Goal: Information Seeking & Learning: Find specific fact

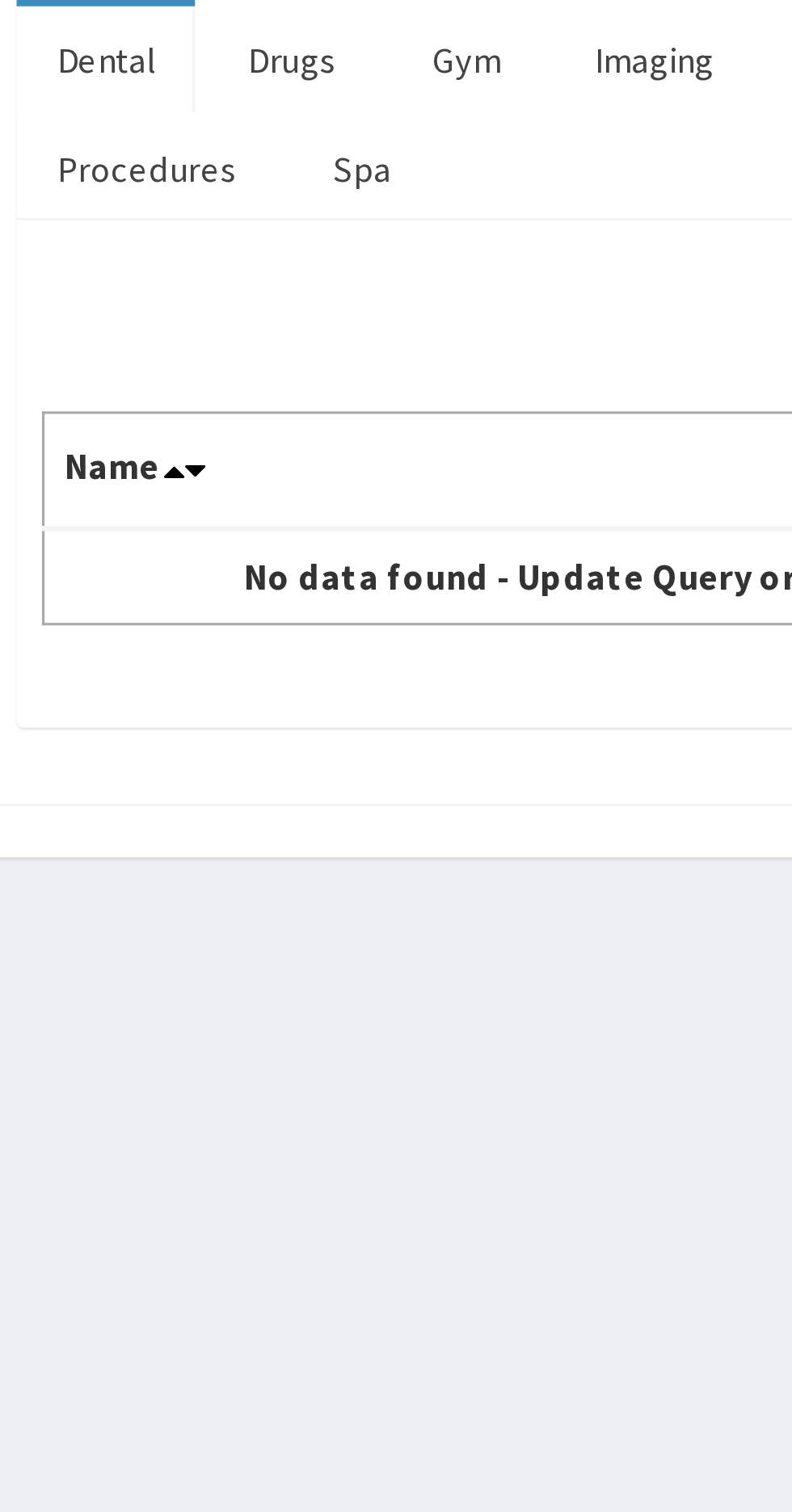
click at [252, 255] on link "Procedures" at bounding box center [247, 253] width 84 height 34
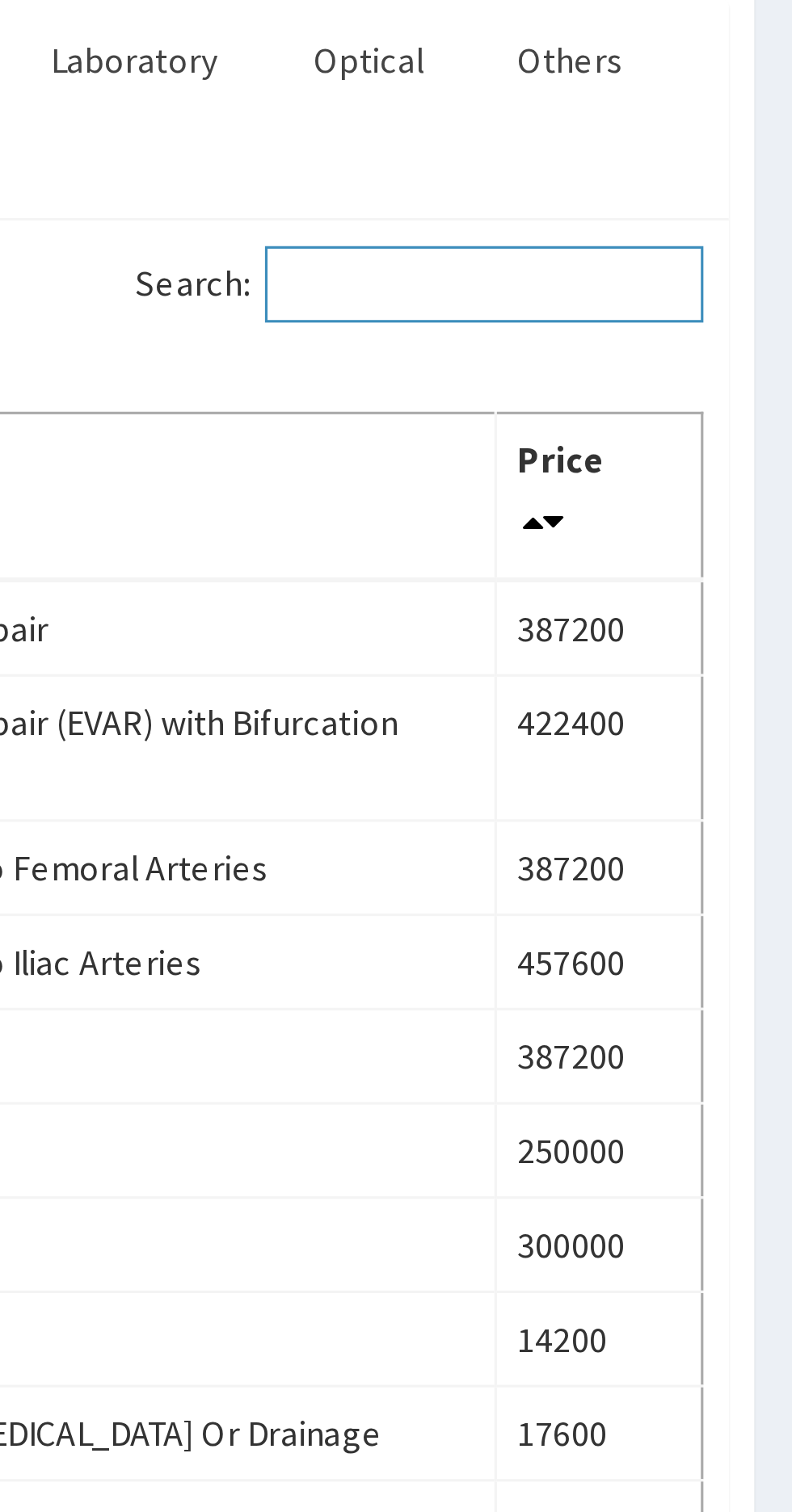
click at [701, 289] on input "Search:" at bounding box center [694, 289] width 139 height 24
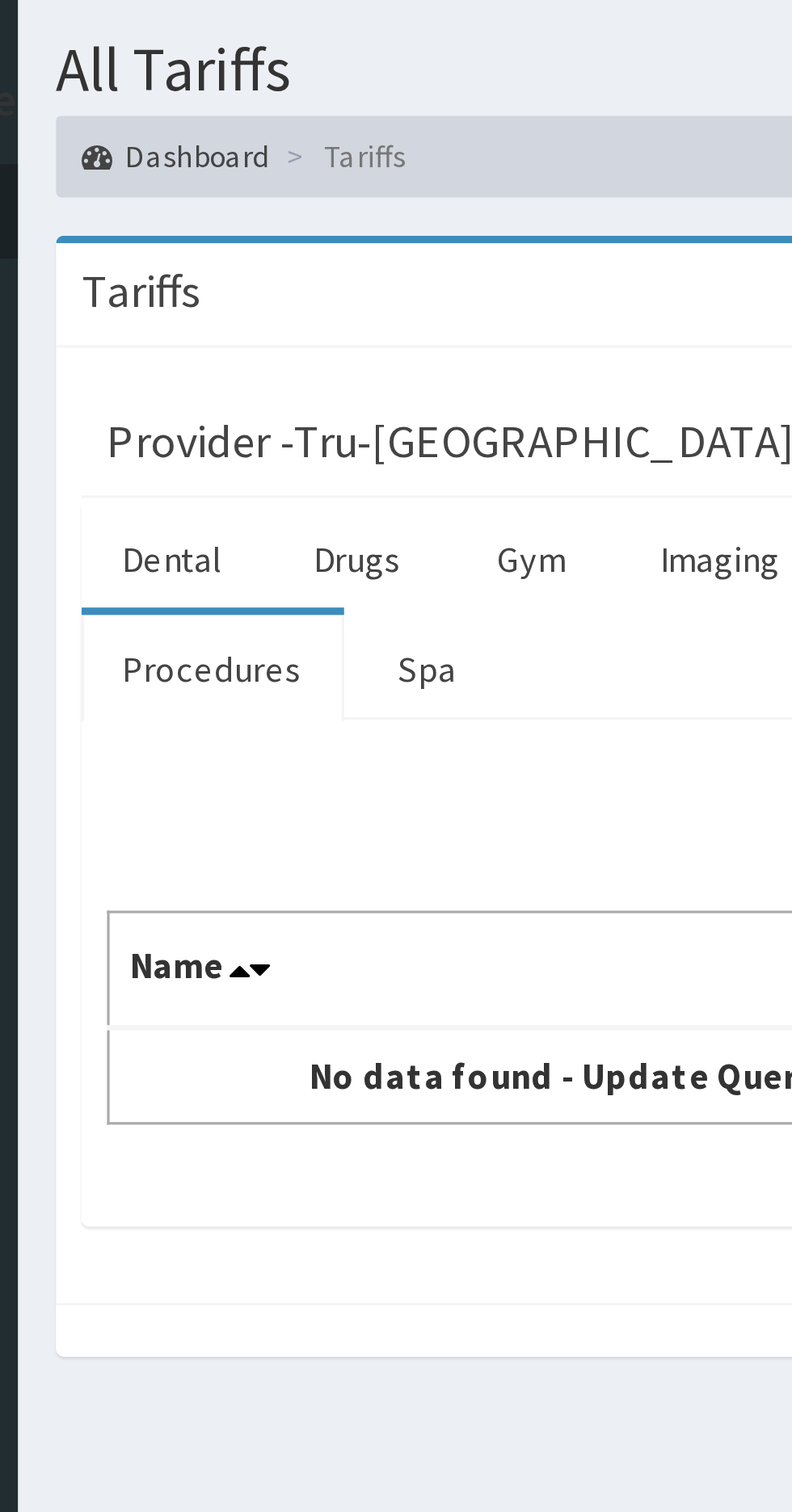
type input "Optical"
click at [263, 261] on link "Procedures" at bounding box center [247, 253] width 84 height 34
click at [267, 256] on link "Procedures" at bounding box center [247, 253] width 84 height 34
click at [321, 254] on link "Spa" at bounding box center [315, 253] width 44 height 34
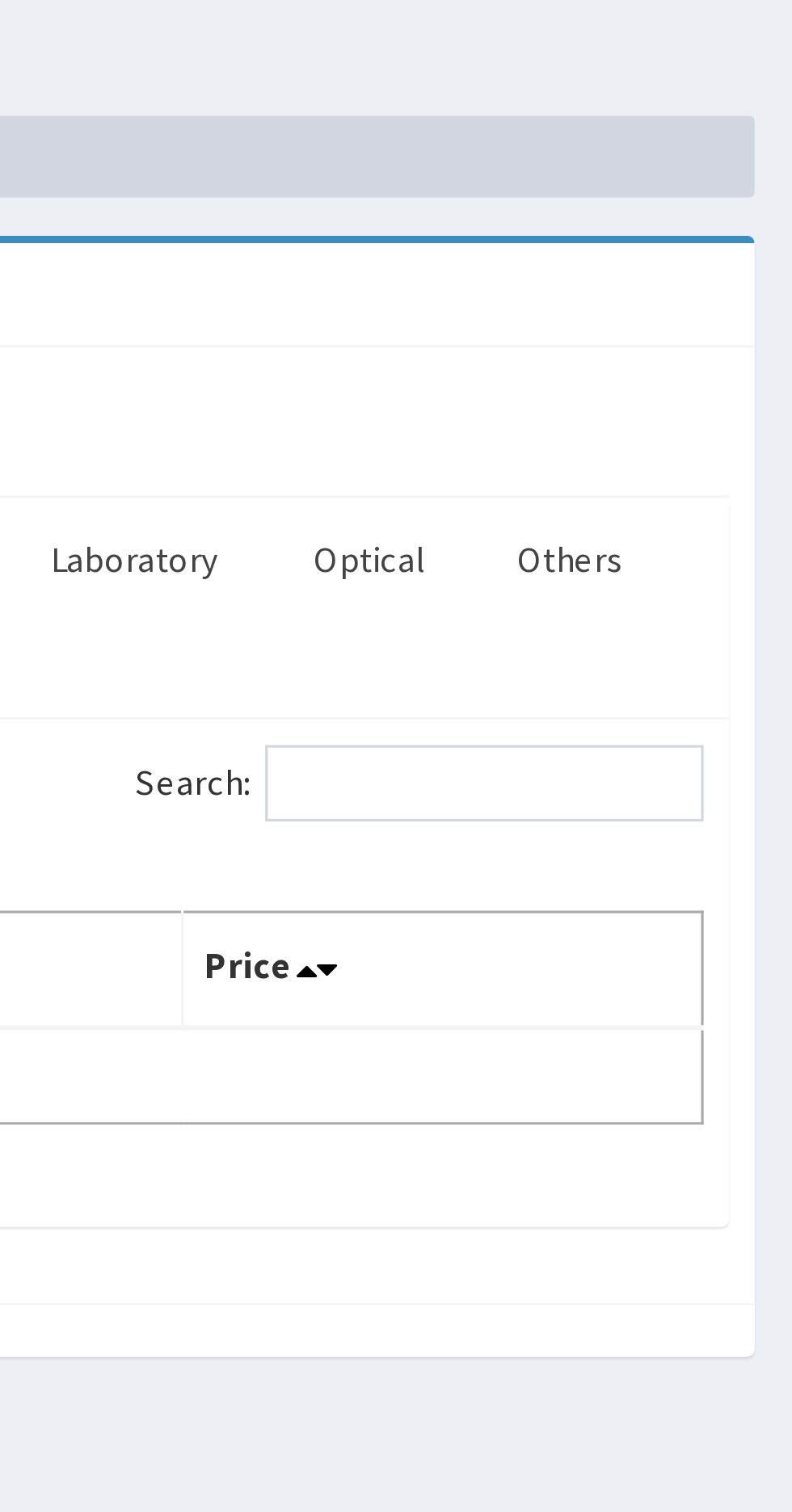
click at [661, 219] on link "Optical" at bounding box center [658, 218] width 61 height 34
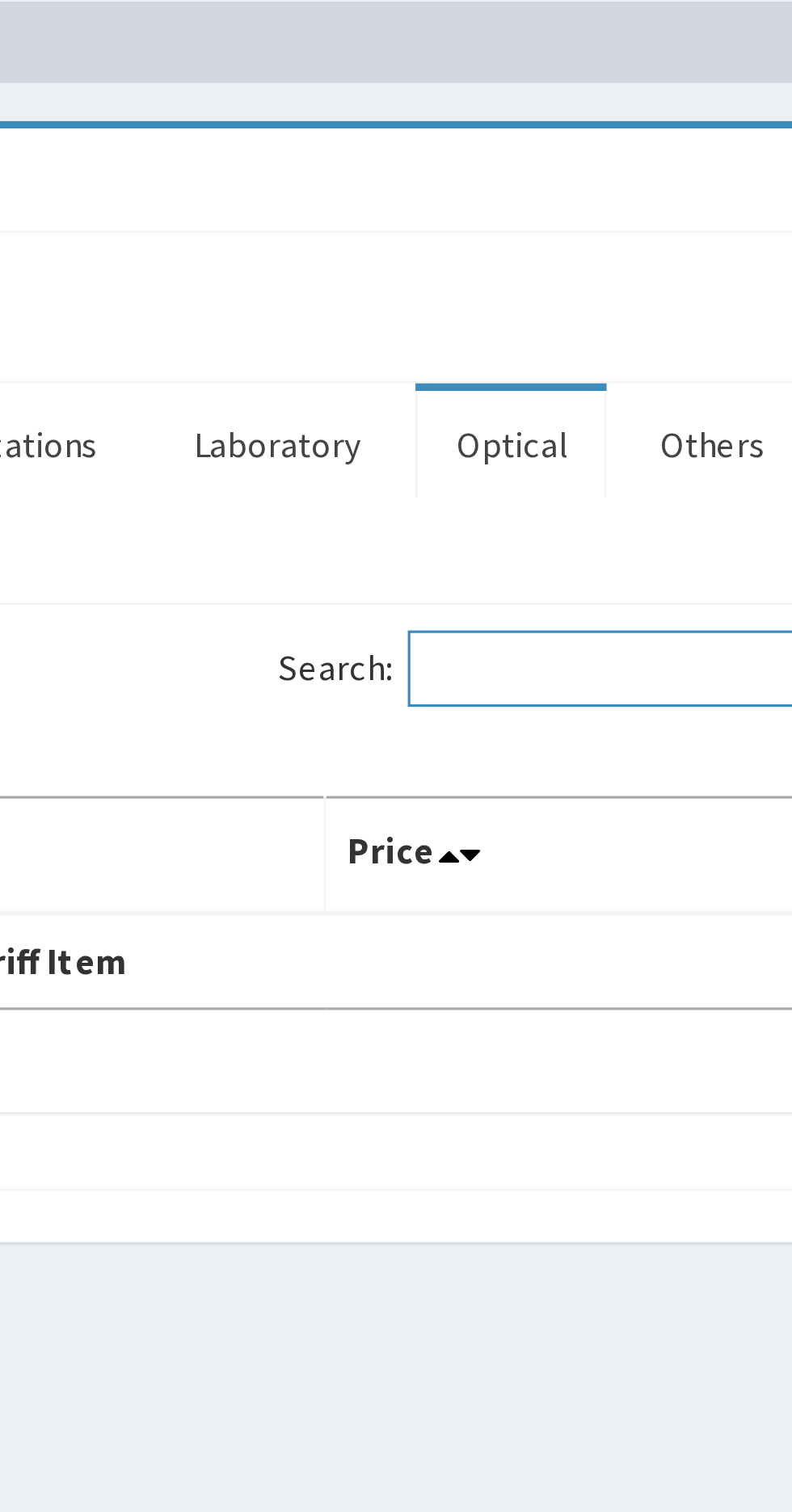
click at [678, 292] on input "Search:" at bounding box center [694, 289] width 139 height 24
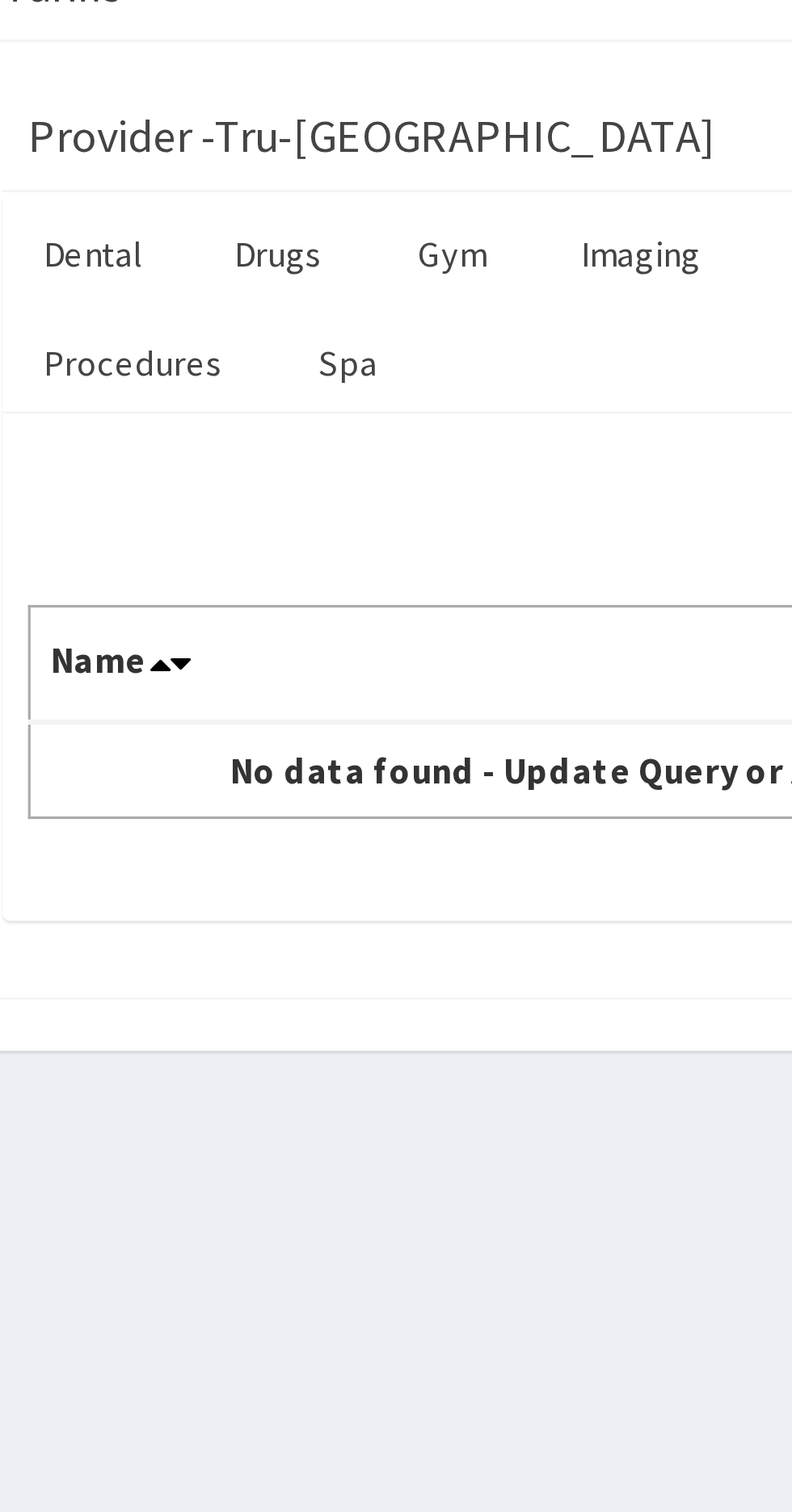
type input "Oph"
click at [252, 255] on link "Procedures" at bounding box center [247, 253] width 84 height 34
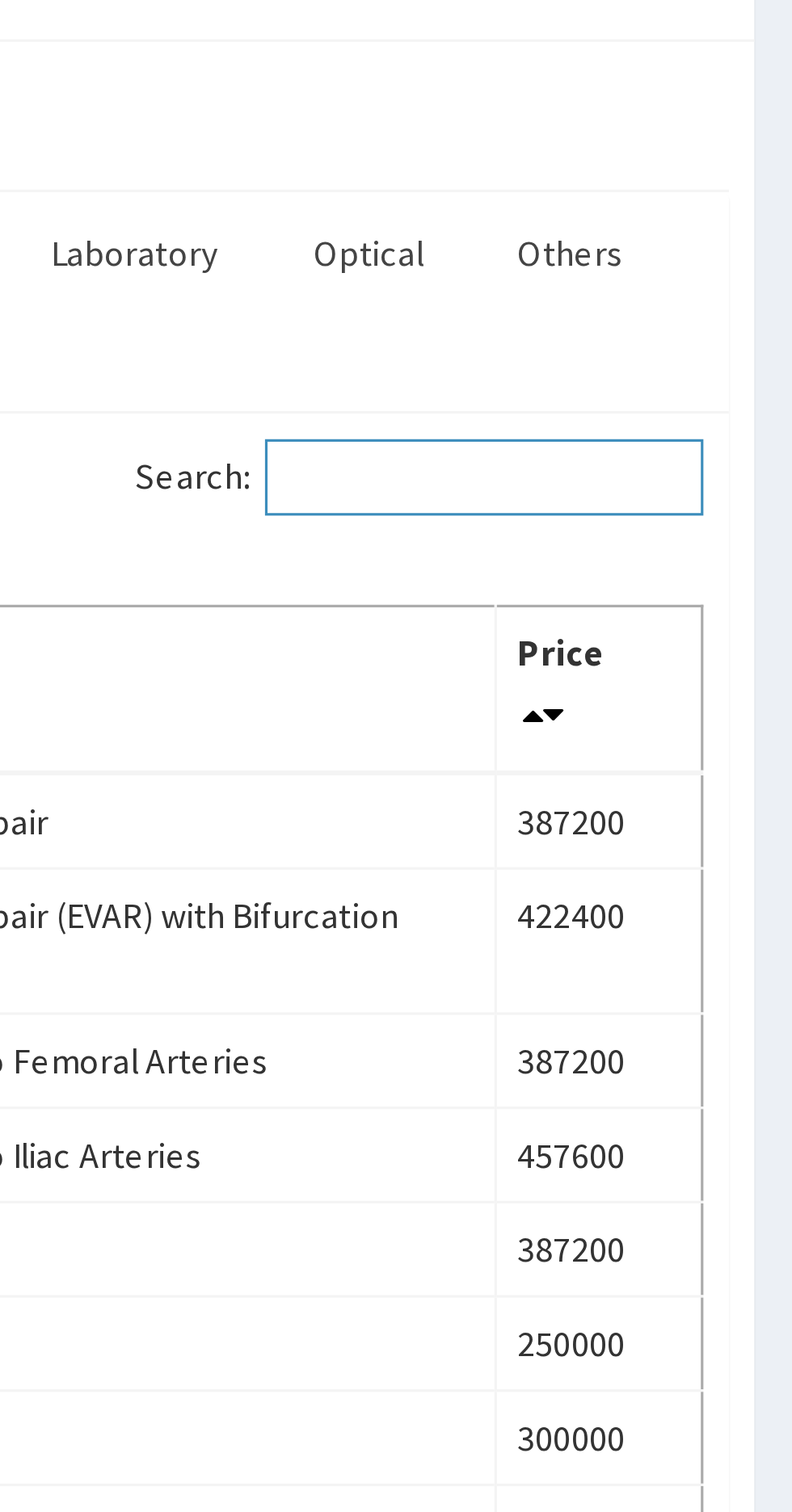
click at [714, 291] on input "Search:" at bounding box center [694, 289] width 139 height 24
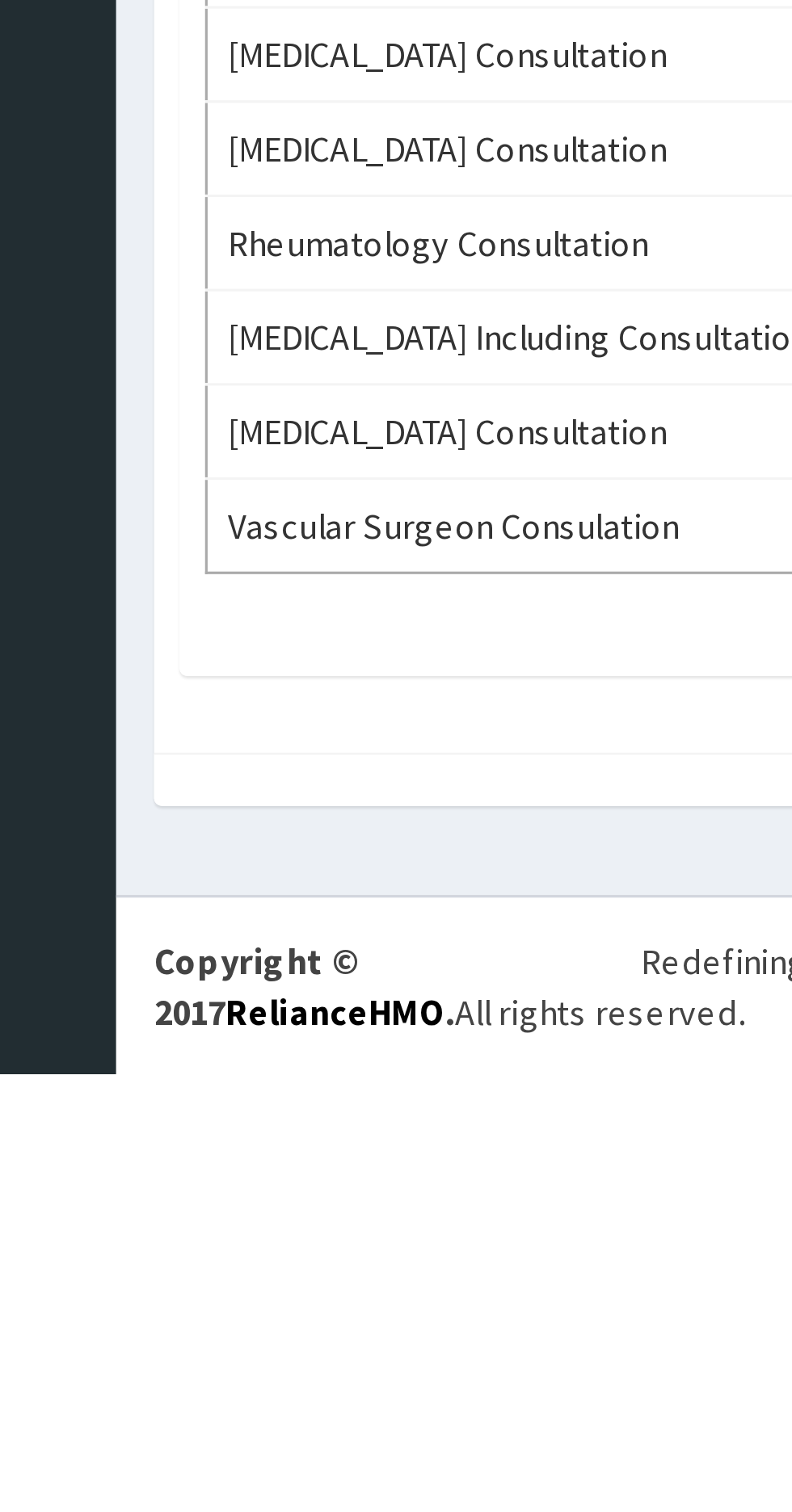
type input "Consul"
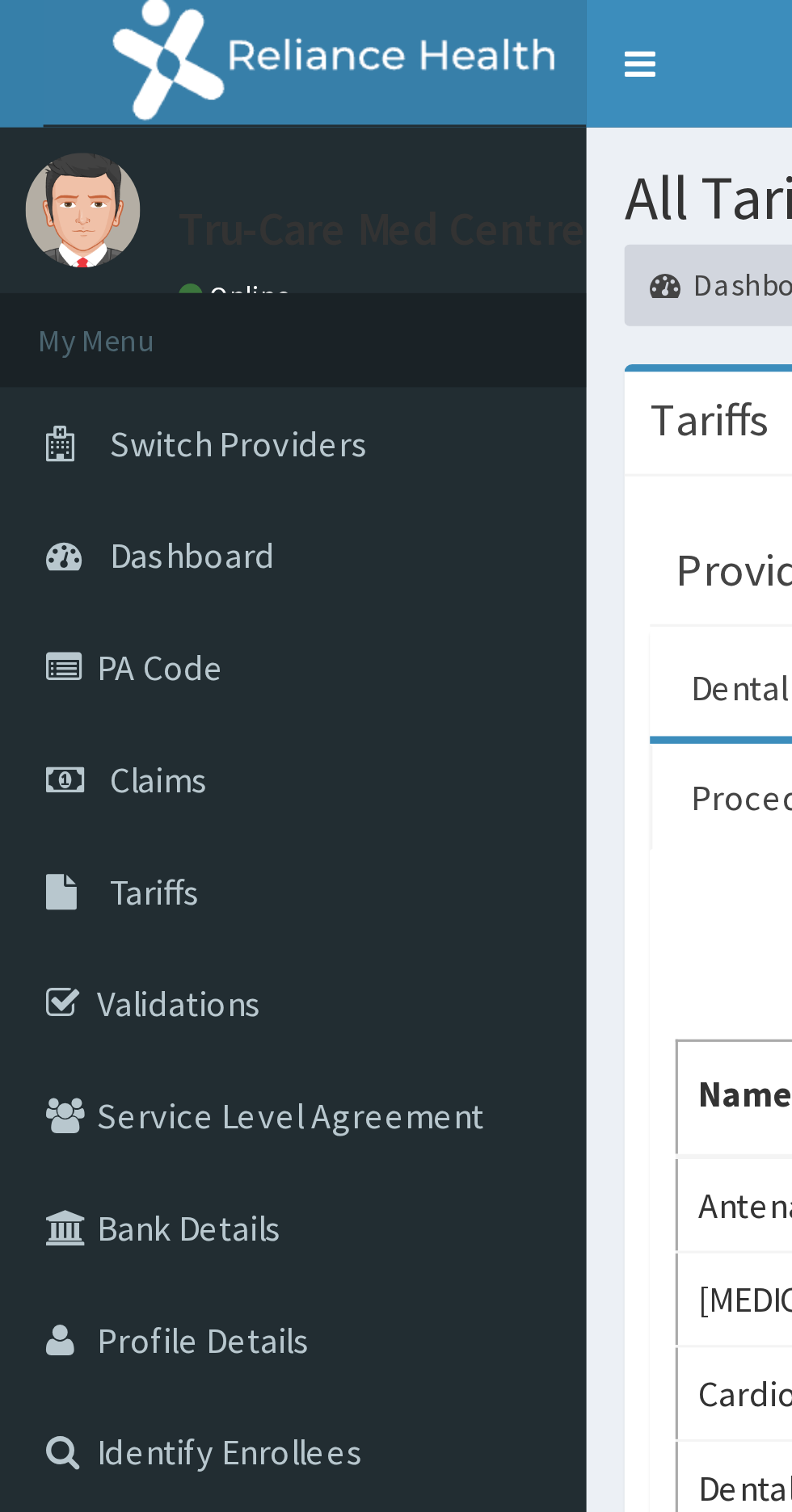
click at [69, 318] on link "Validations" at bounding box center [93, 318] width 186 height 36
